Goal: Check status: Check status

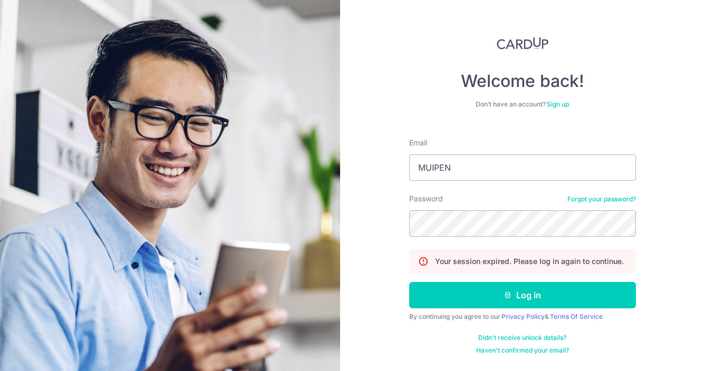
type input "[EMAIL_ADDRESS][DOMAIN_NAME]"
click at [409, 282] on button "Log in" at bounding box center [522, 295] width 227 height 26
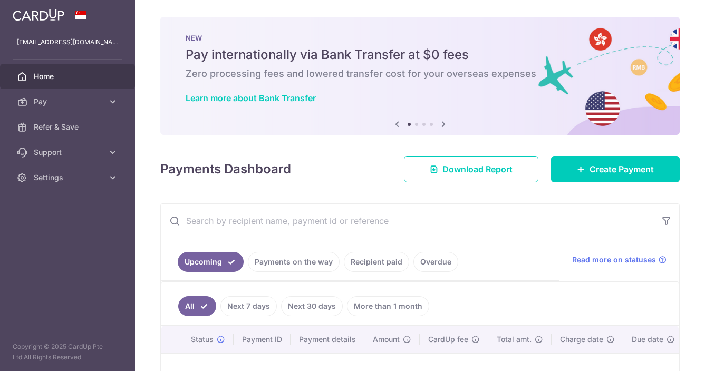
scroll to position [35, 0]
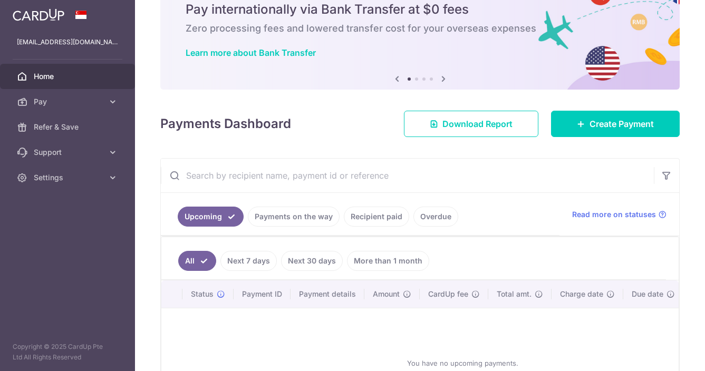
click at [313, 220] on link "Payments on the way" at bounding box center [294, 217] width 92 height 20
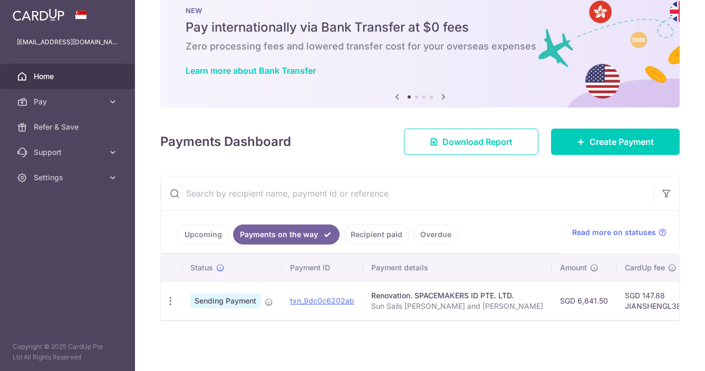
scroll to position [0, 0]
